Goal: Find specific page/section: Find specific page/section

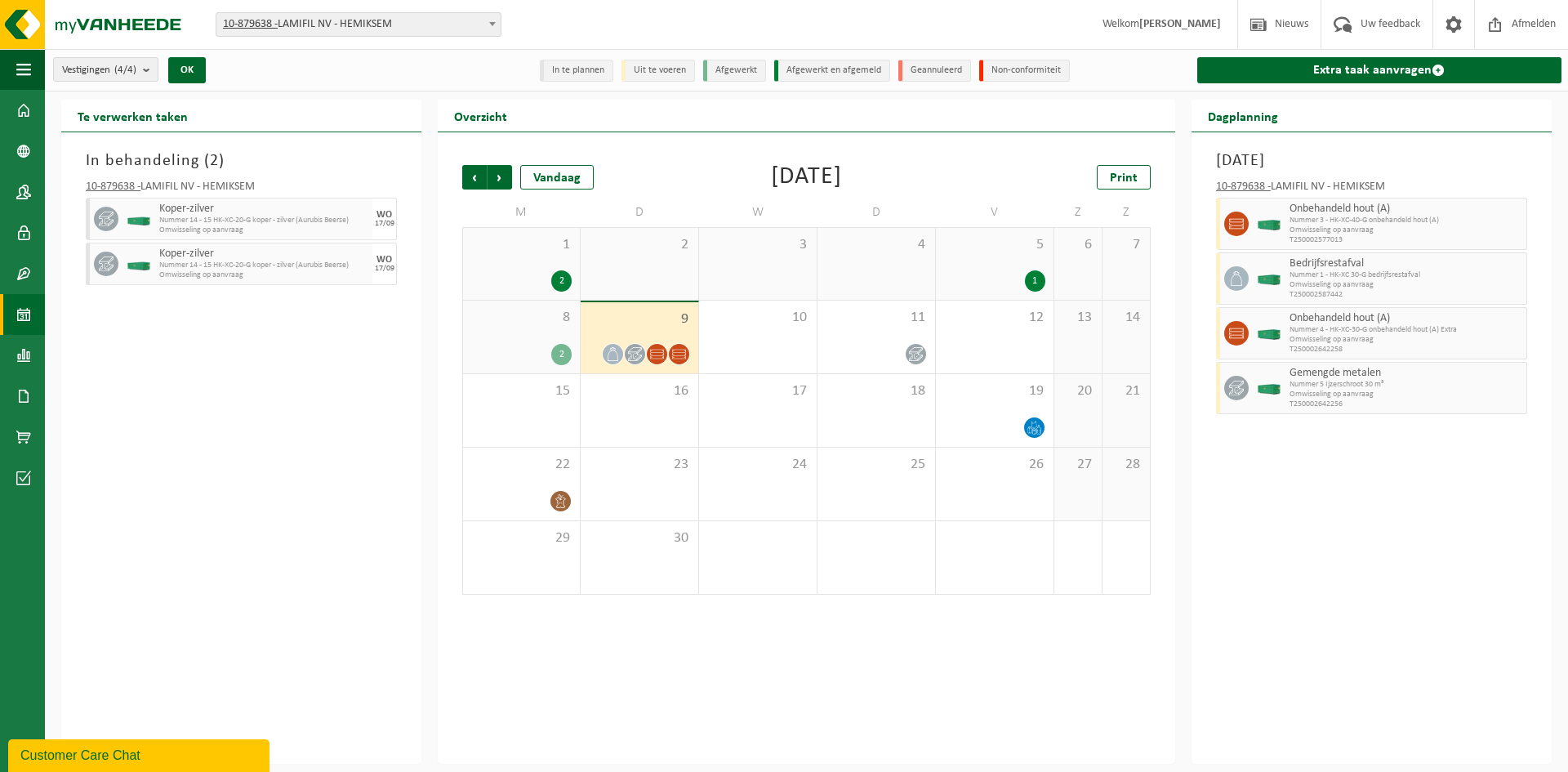
click at [303, 415] on div "In behandeling ( 2 ) 10-879638 - LAMIFIL NV - HEMIKSEM Koper-zilver Nummer 14 -…" at bounding box center [241, 449] width 360 height 632
click at [1435, 626] on div "[DATE] 10-879638 - LAMIFIL NV - HEMIKSEM Onbehandeld hout (A) Nummer 3 - HK-XC-…" at bounding box center [1371, 449] width 360 height 632
click at [120, 18] on img at bounding box center [98, 24] width 196 height 49
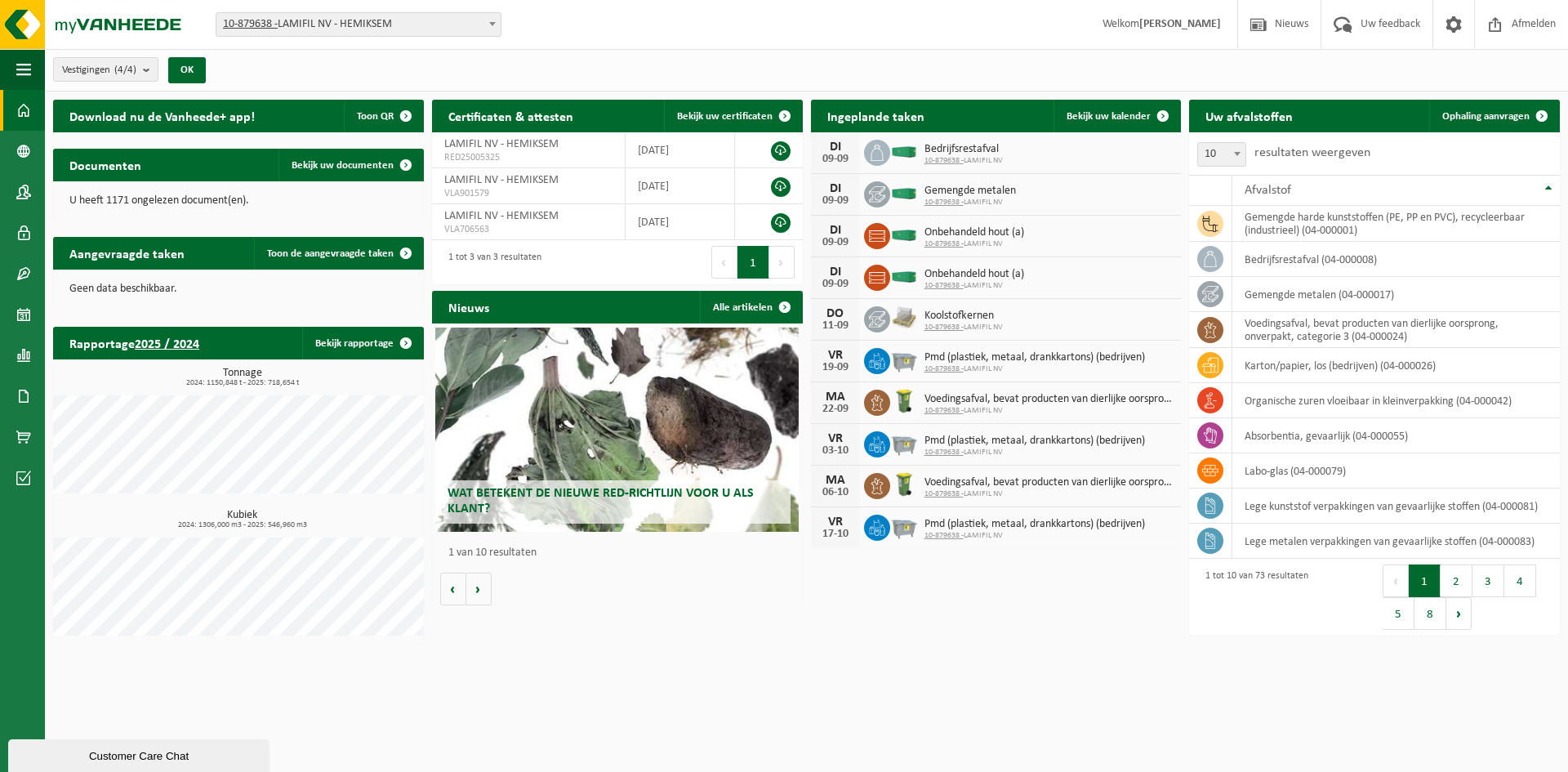
click at [857, 637] on div "Download nu de Vanheede+ app! Toon QR Certificaten & attesten Bekijk uw certifi…" at bounding box center [807, 371] width 1516 height 561
click at [1309, 695] on html "Vestiging: 10-879638 - LAMIFIL NV - HEMIKSEM 10-907268 - LAMIFIL - DRAAD/KABEL …" at bounding box center [784, 386] width 1568 height 772
